Goal: Task Accomplishment & Management: Complete application form

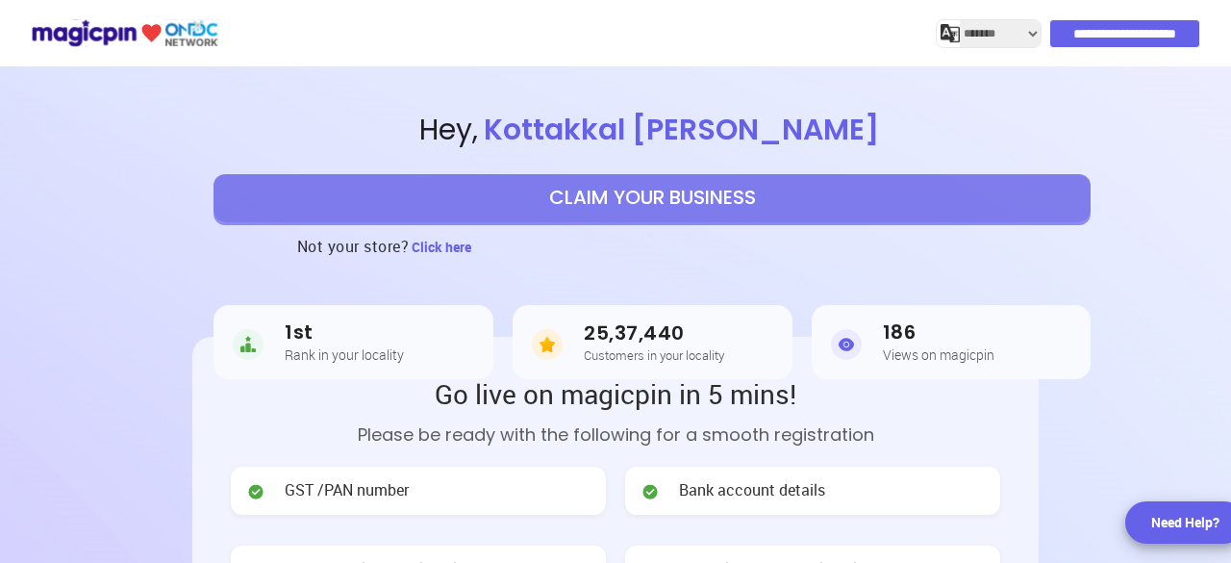
select select "*******"
click at [1092, 36] on input "**********" at bounding box center [1126, 33] width 149 height 27
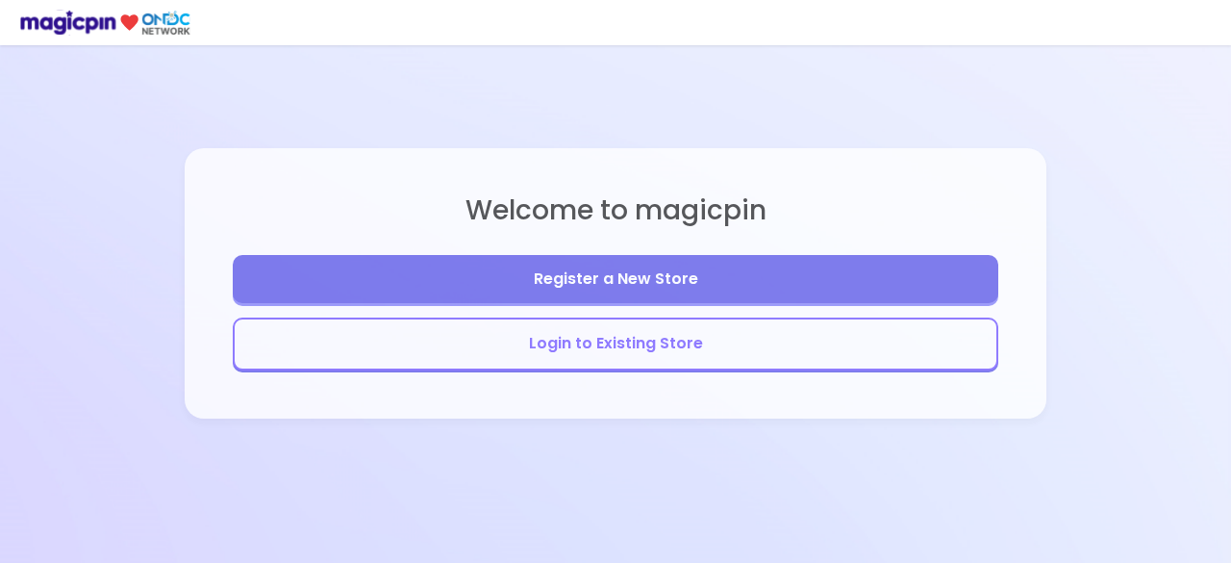
click at [643, 331] on button "Login to Existing Store" at bounding box center [616, 343] width 766 height 53
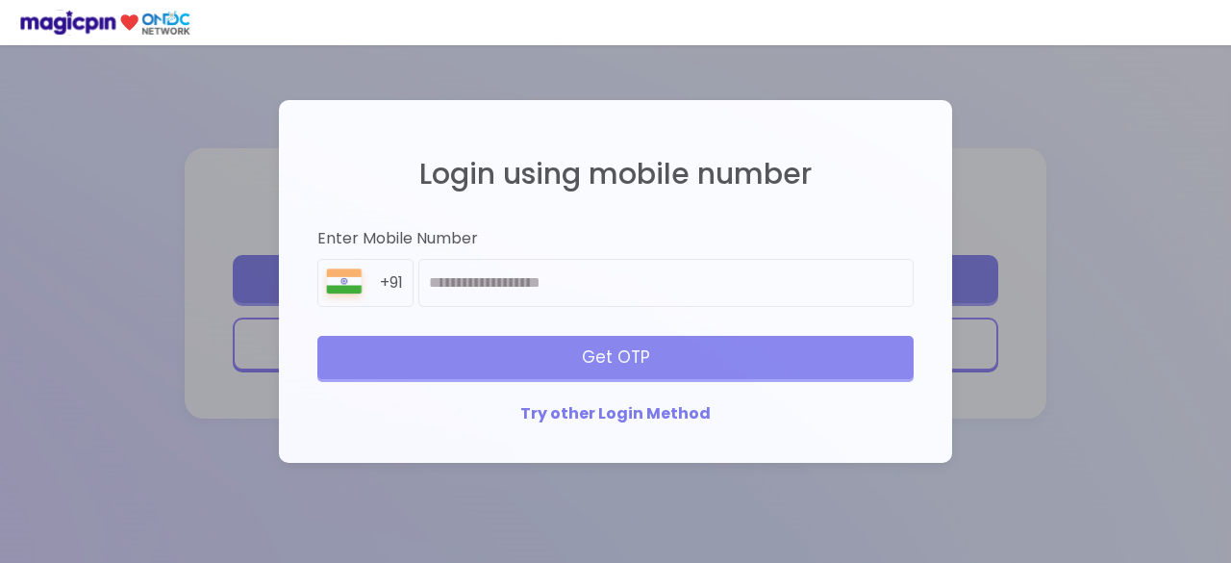
click at [1126, 182] on div "Login using mobile number Enter Mobile Number +91 Get OTP Try other Login Method" at bounding box center [615, 281] width 1231 height 563
